Goal: Navigation & Orientation: Find specific page/section

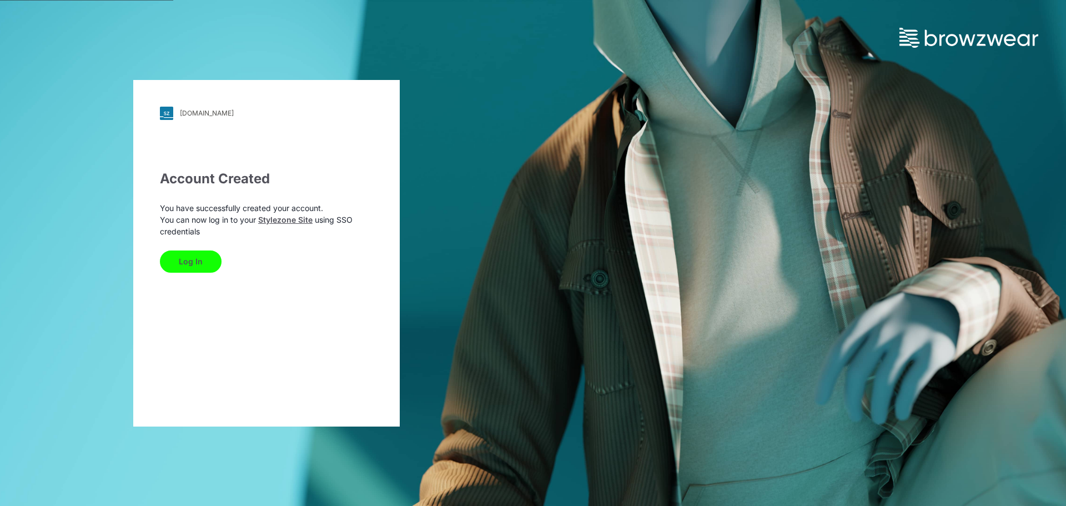
click at [206, 260] on button "Log In" at bounding box center [191, 261] width 62 height 22
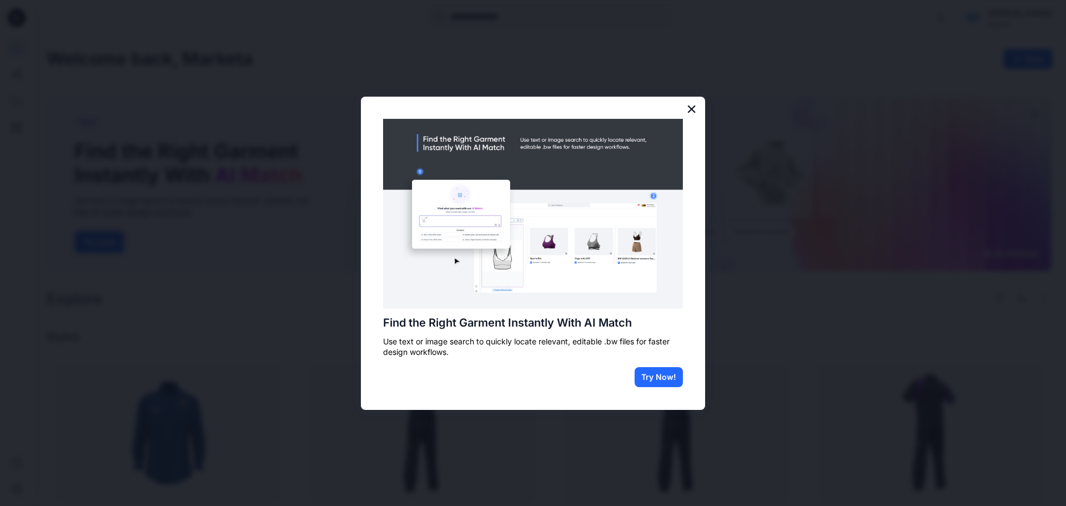
click at [689, 110] on button "×" at bounding box center [691, 109] width 11 height 18
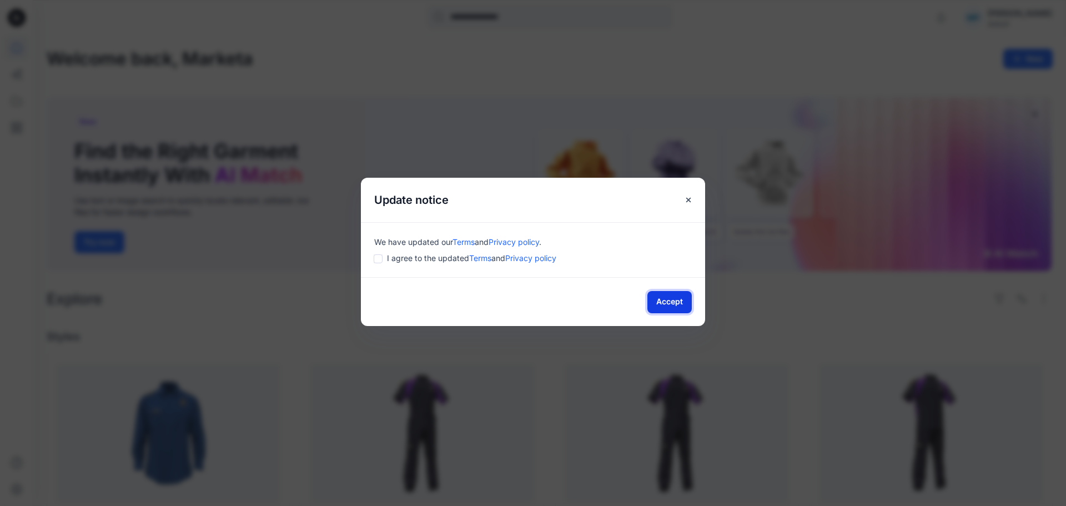
click at [659, 308] on button "Accept" at bounding box center [669, 302] width 44 height 22
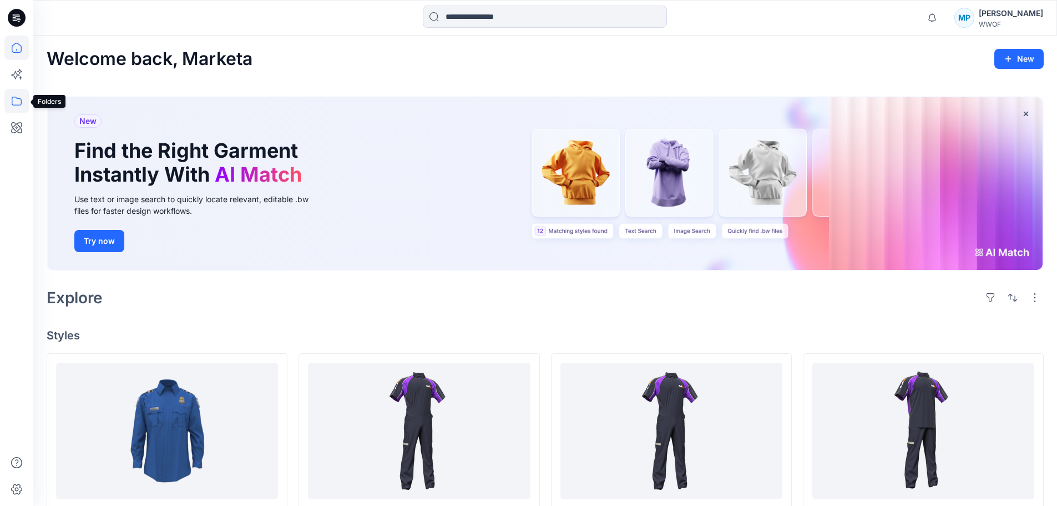
click at [18, 102] on icon at bounding box center [16, 101] width 24 height 24
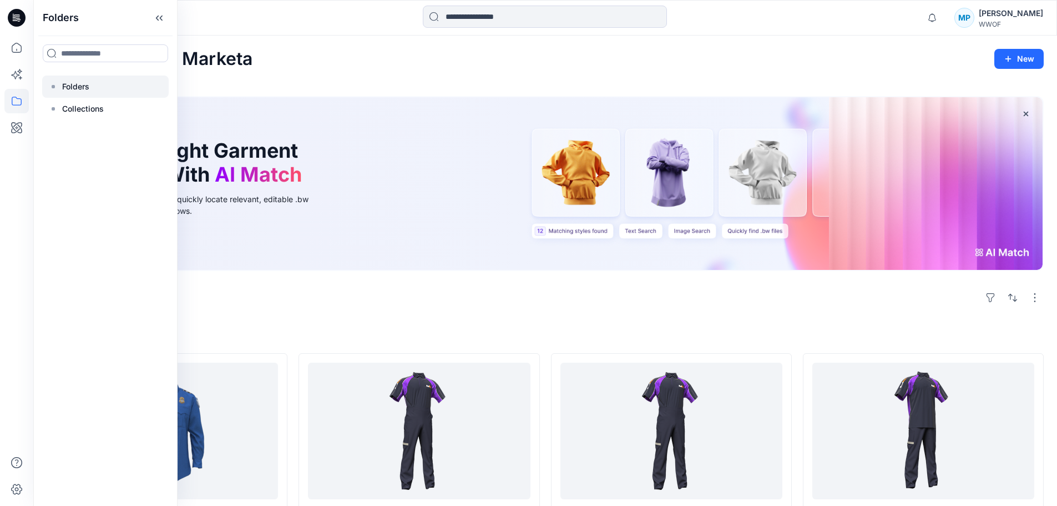
click at [58, 89] on div at bounding box center [105, 86] width 127 height 22
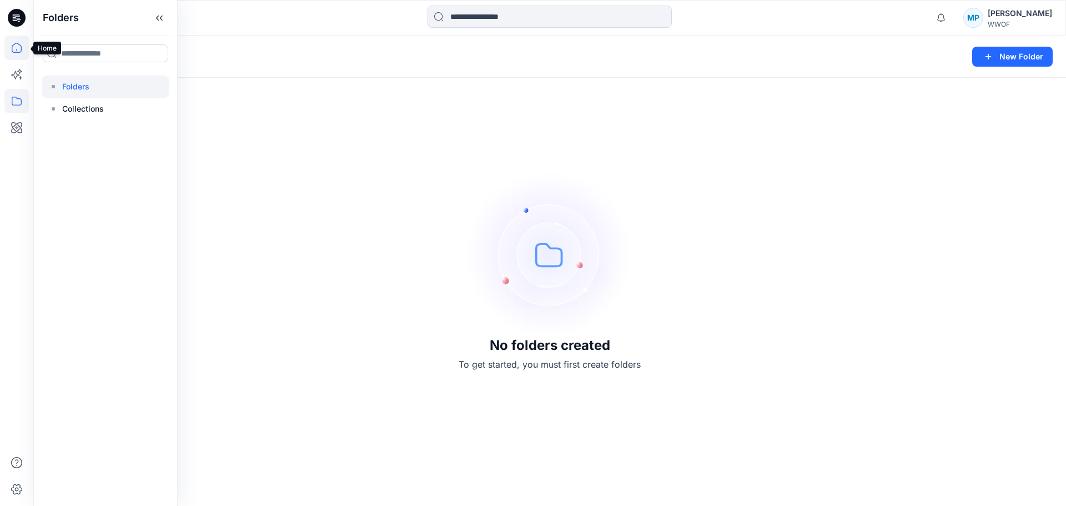
click at [16, 46] on icon at bounding box center [16, 48] width 24 height 24
